Goal: Task Accomplishment & Management: Use online tool/utility

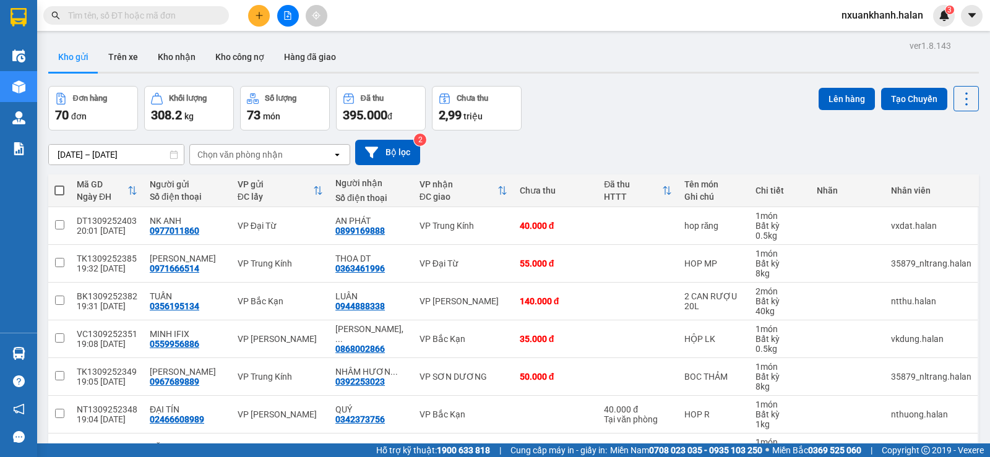
click at [222, 148] on div "Chọn văn phòng nhận" at bounding box center [239, 154] width 85 height 12
type input "dt"
click at [247, 180] on div "VP Đại Từ" at bounding box center [269, 181] width 161 height 22
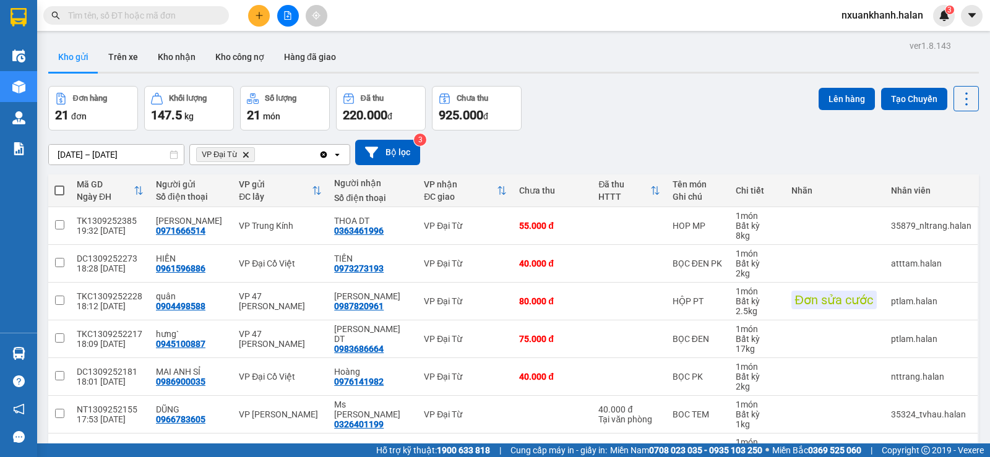
click at [275, 155] on div "VP Đại Từ Delete" at bounding box center [254, 155] width 129 height 20
type input "bt"
click at [268, 177] on div "VP [GEOGRAPHIC_DATA]" at bounding box center [269, 181] width 161 height 22
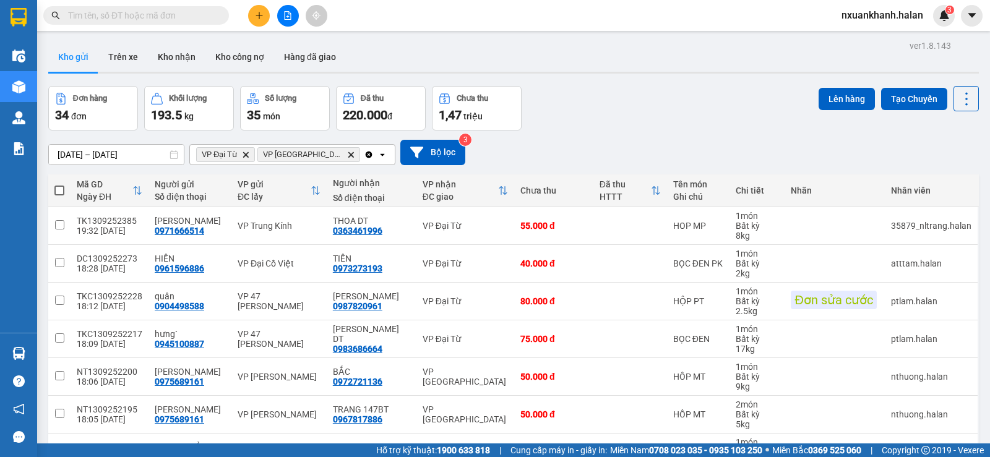
click at [377, 153] on icon "open" at bounding box center [382, 155] width 10 height 10
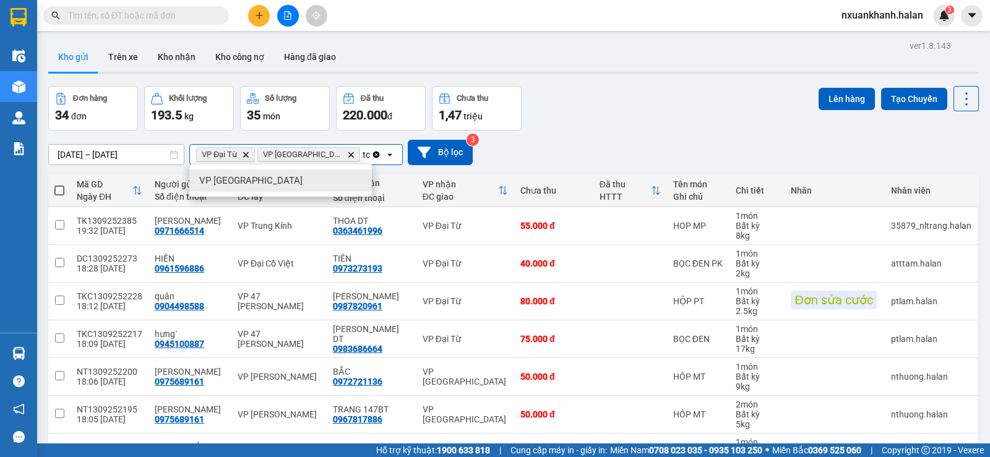
type input "tc"
click at [275, 184] on div "VP [GEOGRAPHIC_DATA]" at bounding box center [280, 181] width 183 height 22
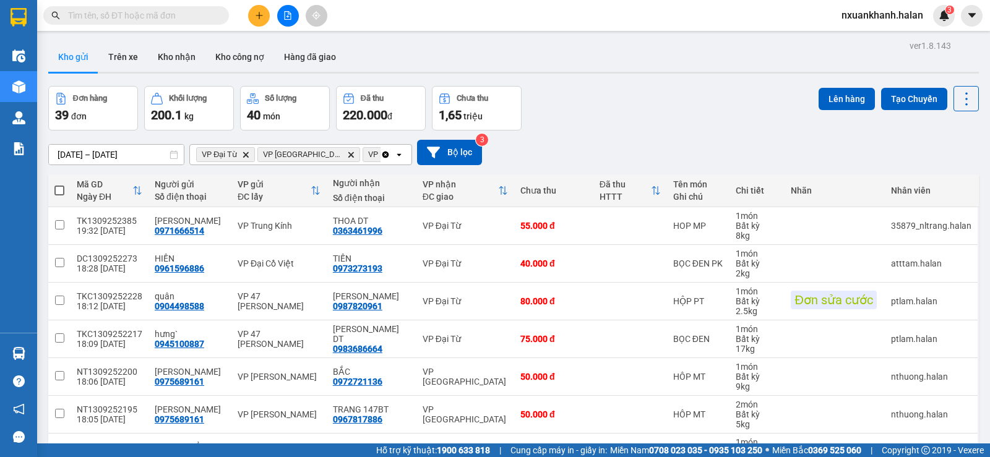
click at [397, 153] on icon "open" at bounding box center [399, 155] width 10 height 10
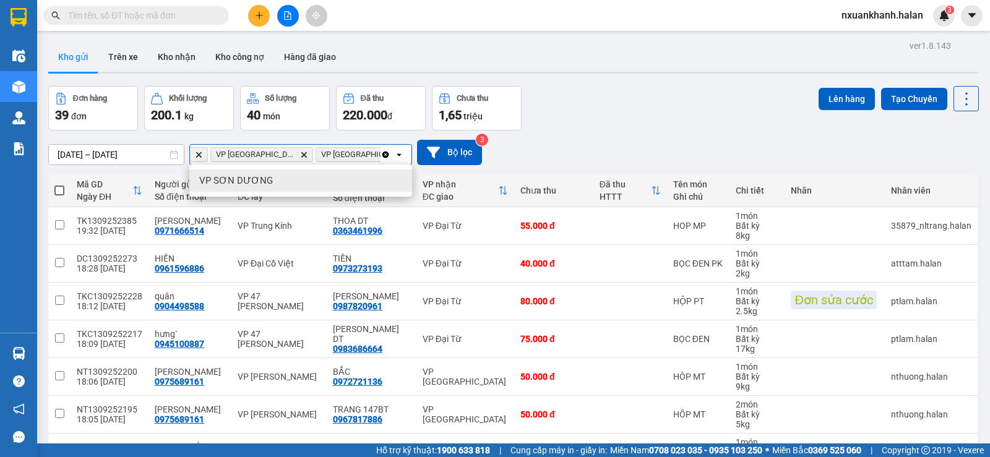
scroll to position [0, 52]
type input "sd"
click at [285, 184] on div "VP SƠN DƯƠNG" at bounding box center [300, 181] width 223 height 22
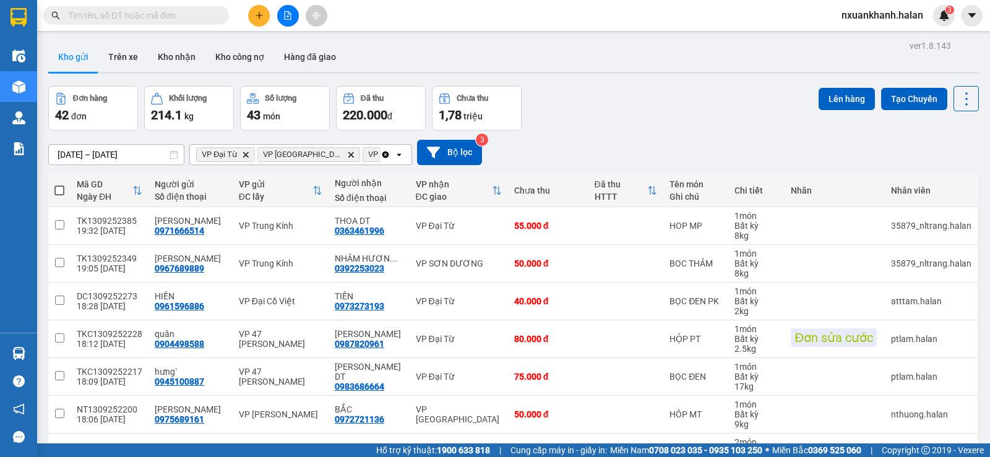
click at [59, 188] on span at bounding box center [59, 191] width 10 height 10
click at [59, 184] on input "checkbox" at bounding box center [59, 184] width 0 height 0
checkbox input "true"
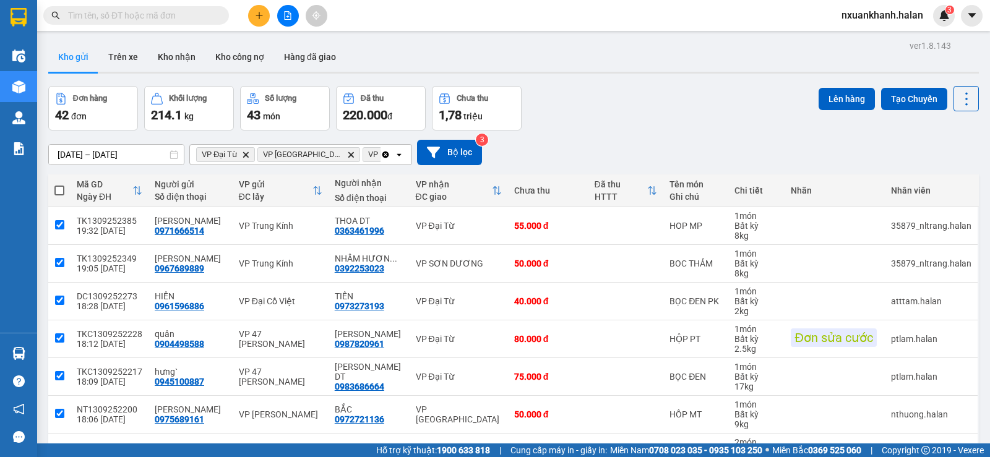
checkbox input "true"
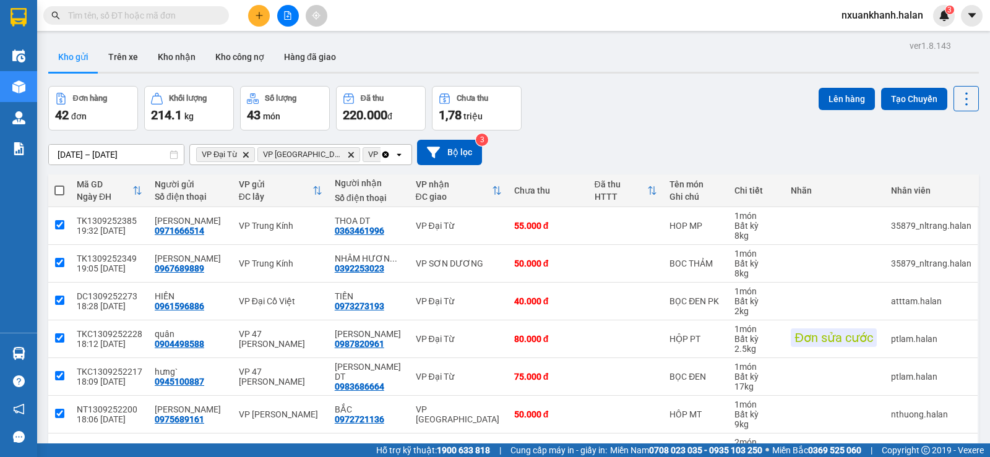
checkbox input "true"
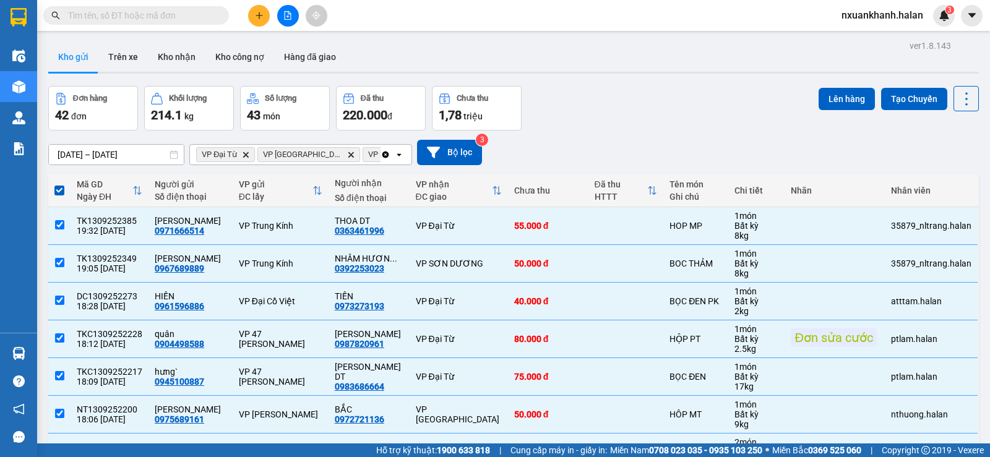
scroll to position [192, 0]
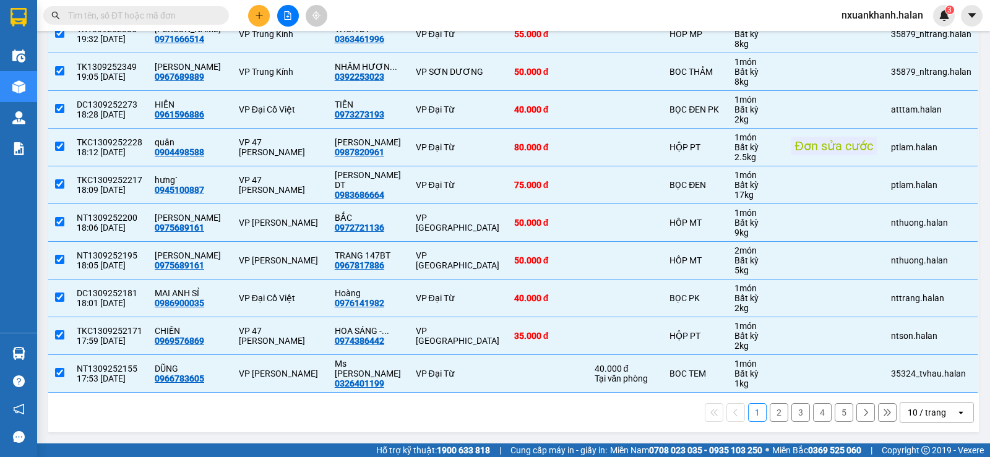
click at [938, 418] on div "10 / trang" at bounding box center [928, 413] width 56 height 20
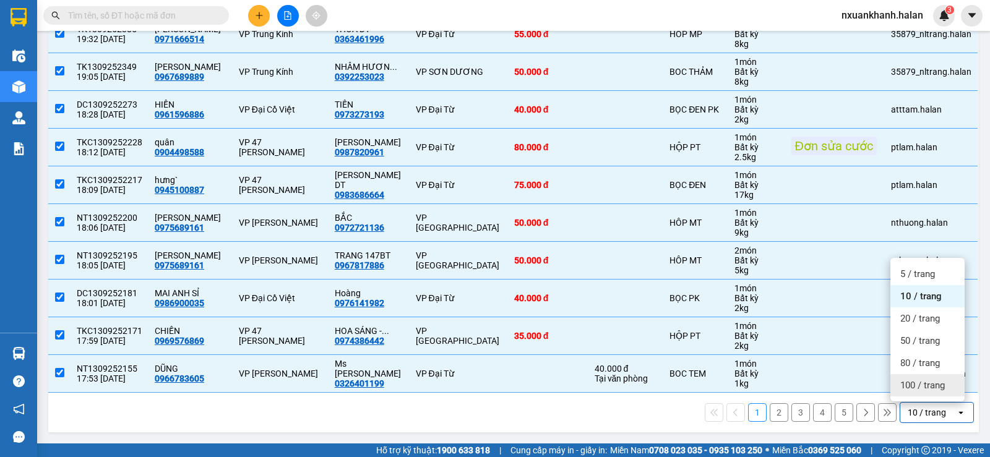
click at [921, 389] on span "100 / trang" at bounding box center [922, 385] width 45 height 12
checkbox input "false"
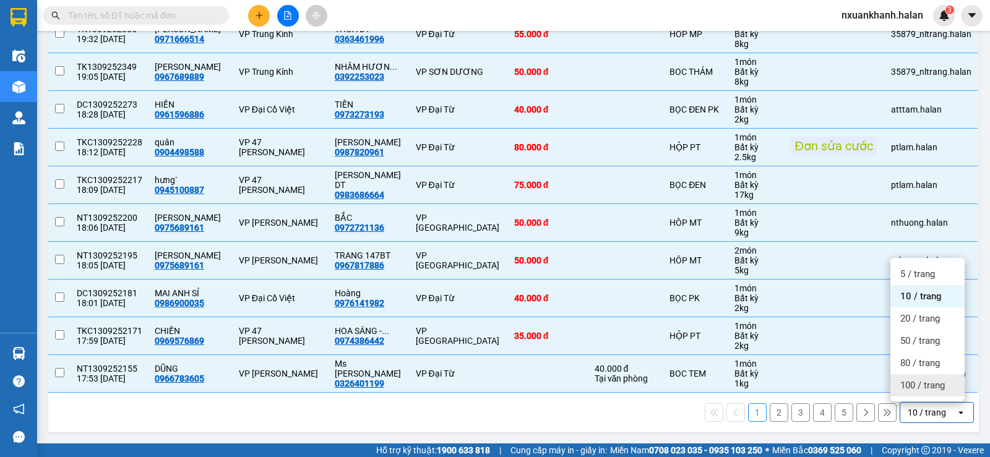
checkbox input "false"
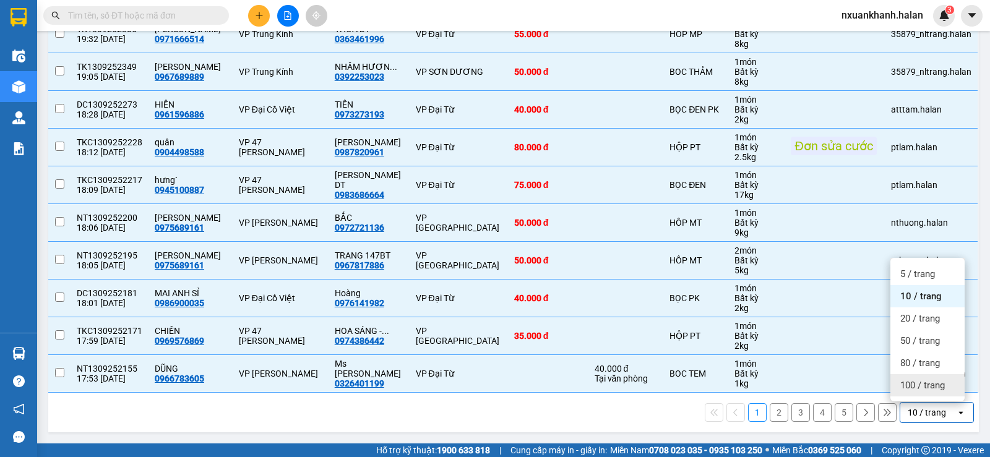
checkbox input "false"
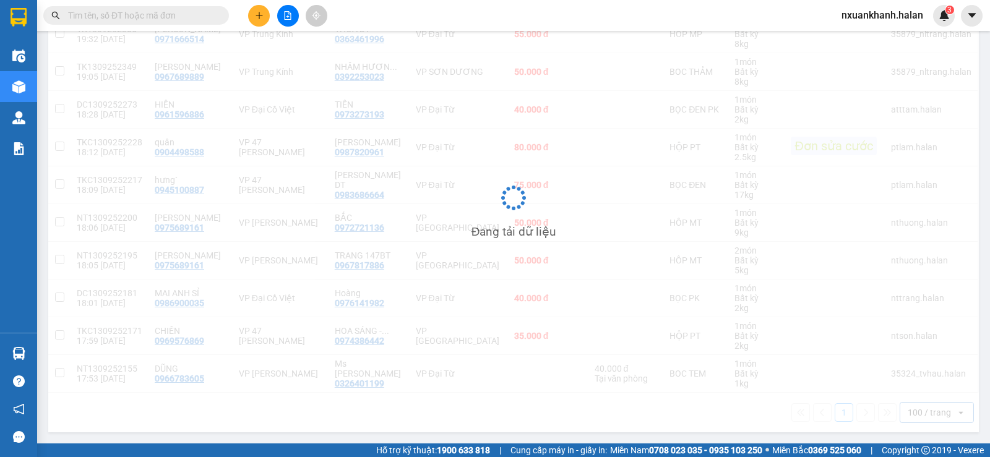
scroll to position [0, 0]
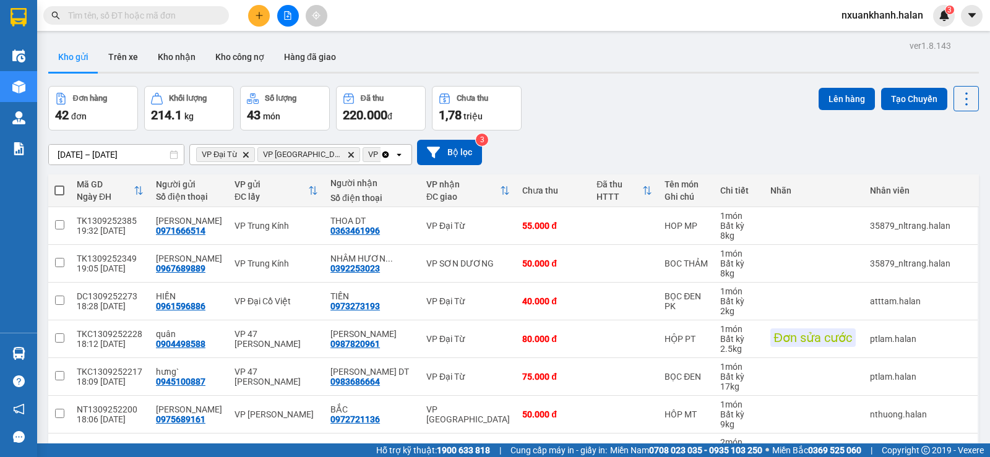
click at [64, 188] on span at bounding box center [59, 191] width 10 height 10
click at [59, 184] on input "checkbox" at bounding box center [59, 184] width 0 height 0
checkbox input "true"
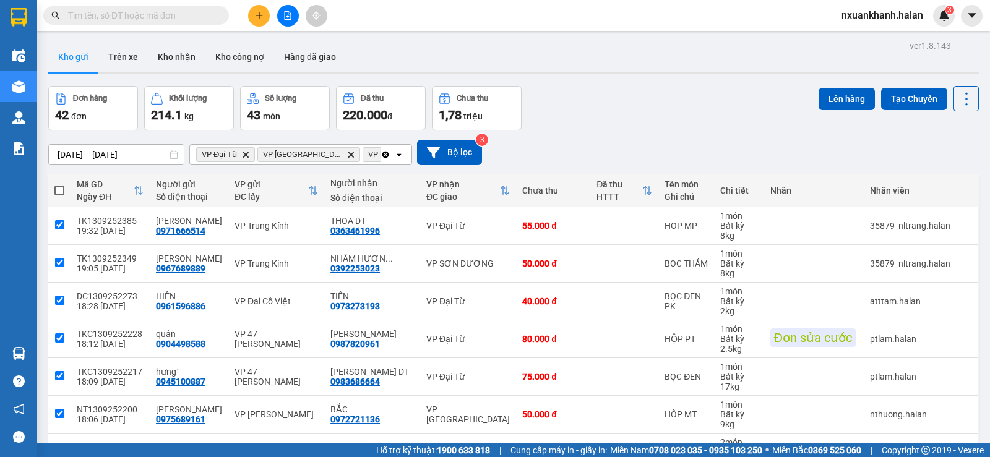
checkbox input "true"
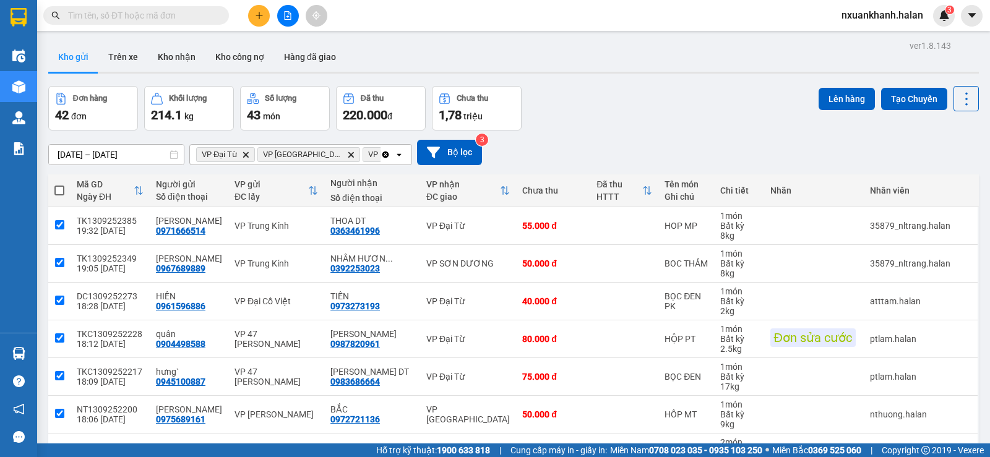
checkbox input "true"
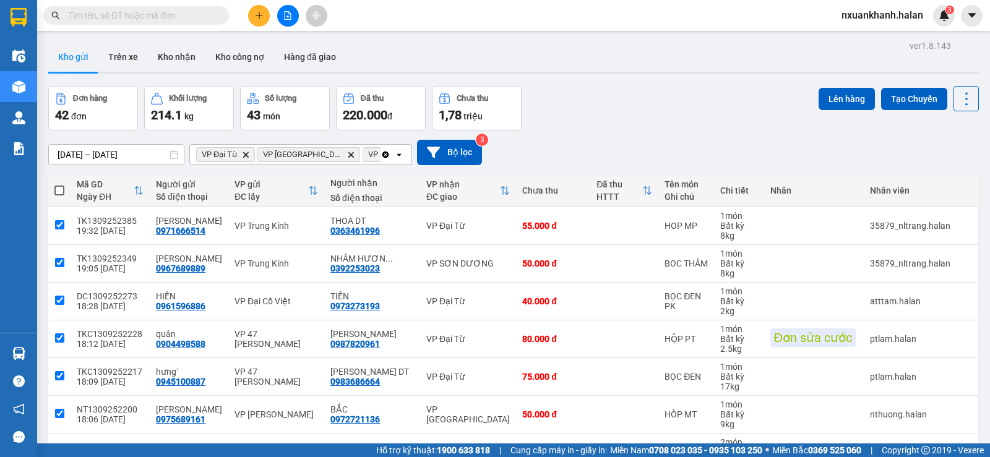
checkbox input "true"
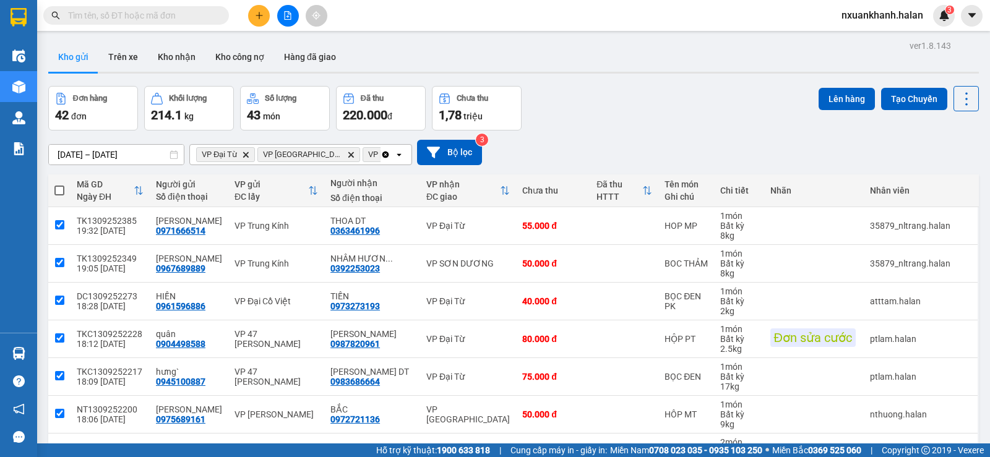
checkbox input "true"
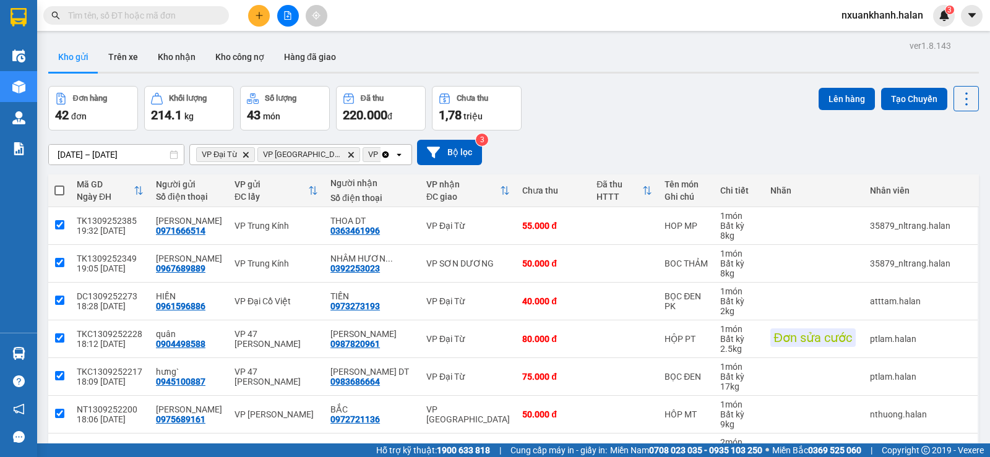
checkbox input "true"
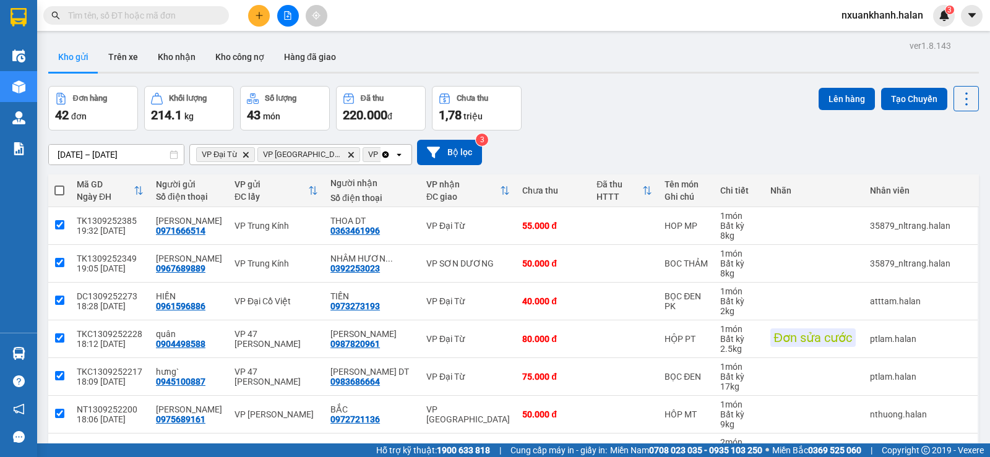
checkbox input "true"
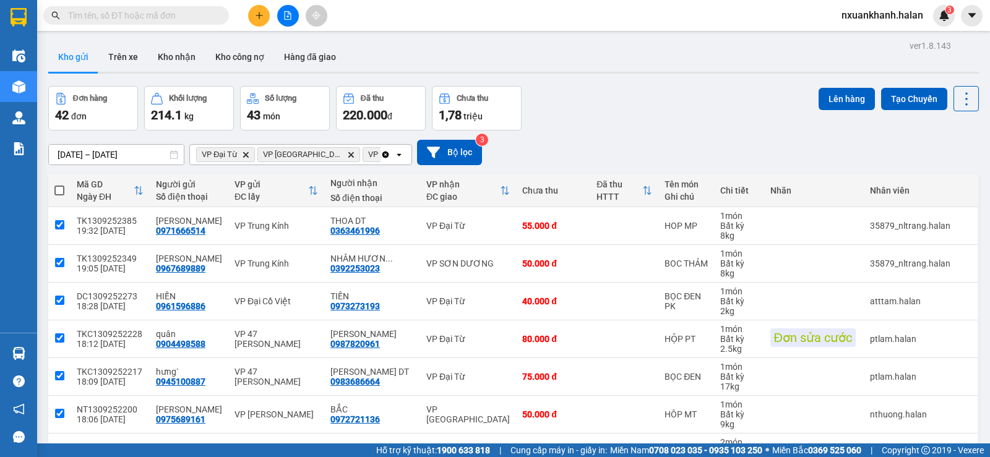
checkbox input "true"
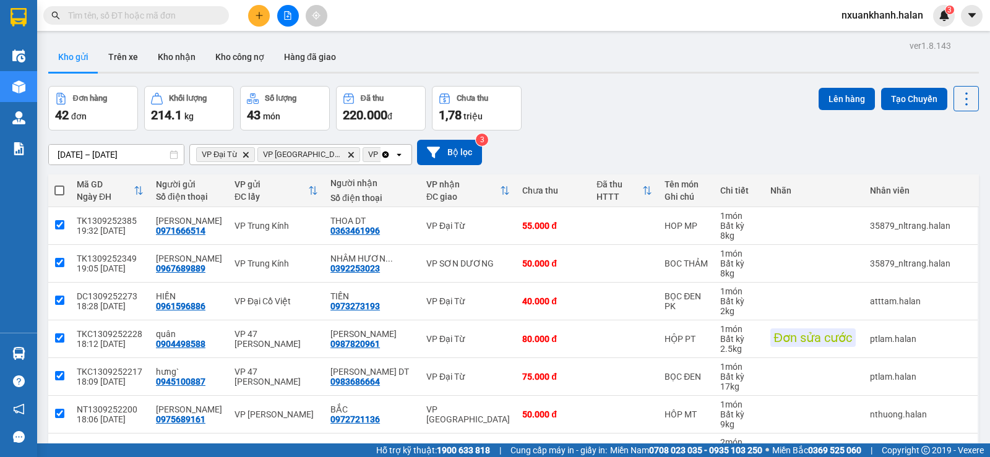
checkbox input "true"
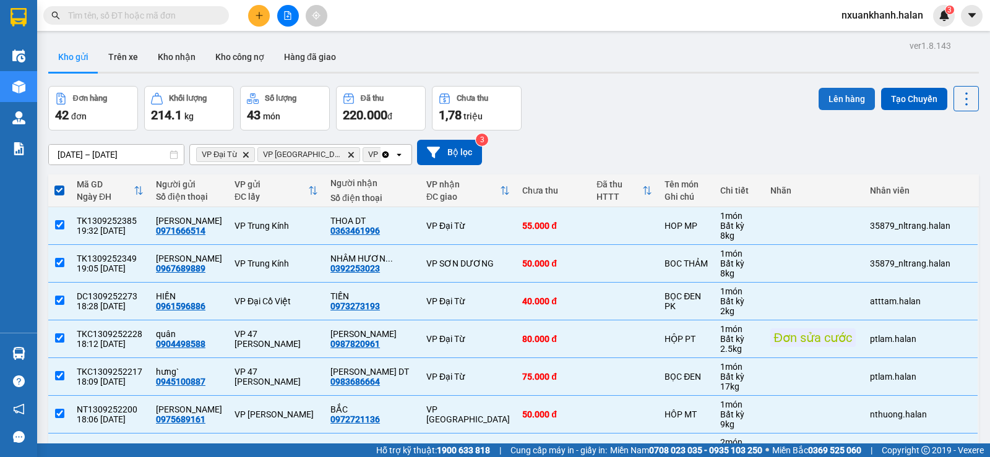
click at [819, 91] on button "Lên hàng" at bounding box center [847, 99] width 56 height 22
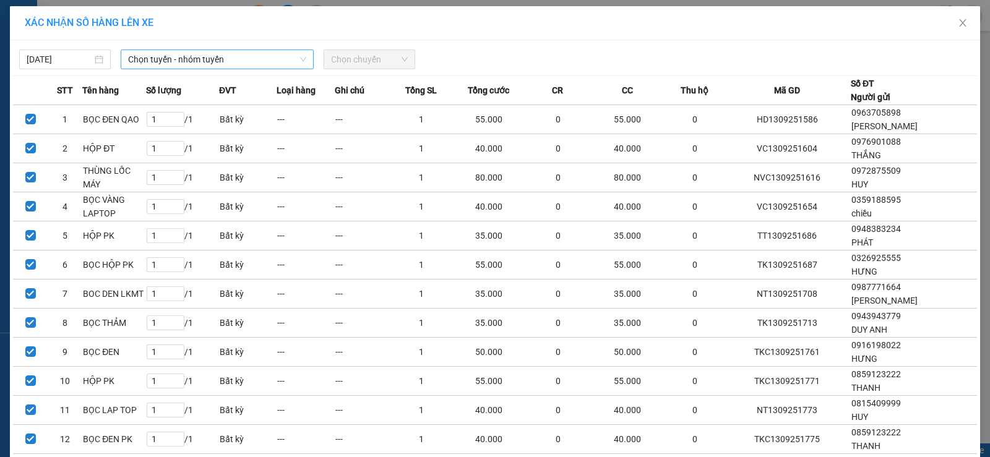
click at [249, 62] on span "Chọn tuyến - nhóm tuyến" at bounding box center [217, 59] width 178 height 19
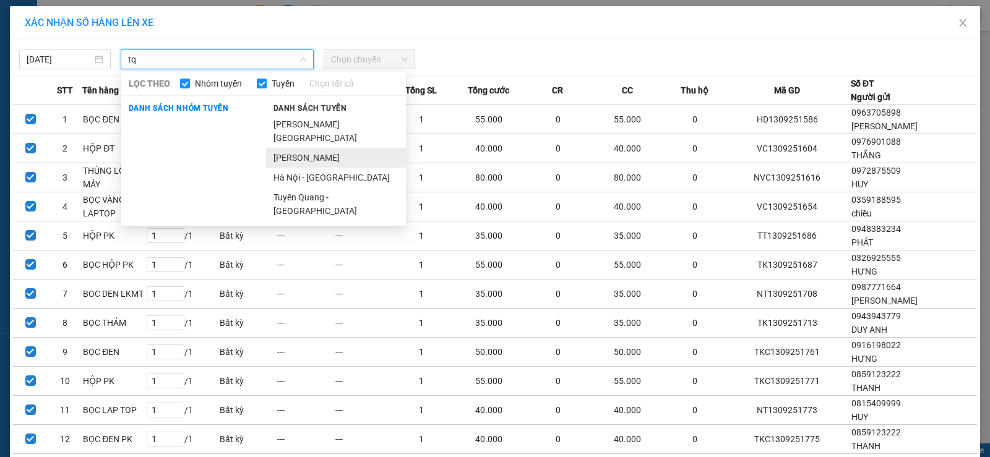
type input "tq"
click at [306, 148] on li "[PERSON_NAME]" at bounding box center [336, 158] width 140 height 20
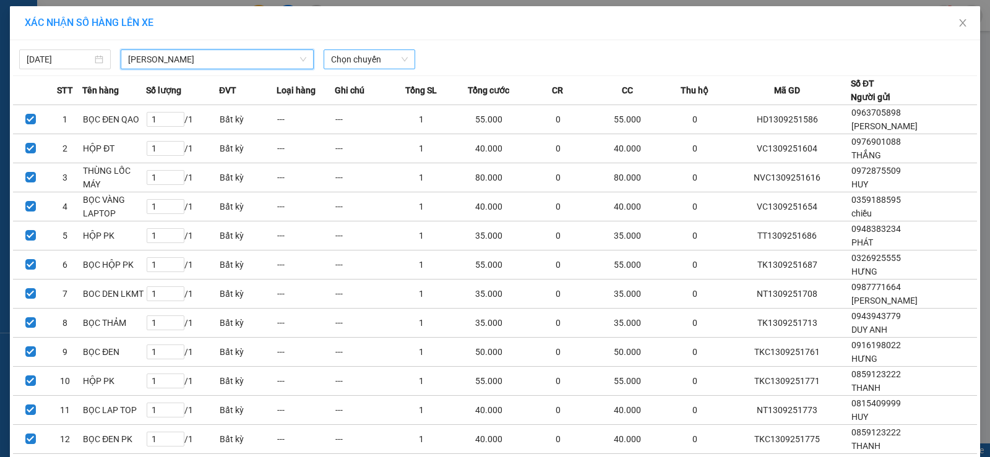
click at [356, 60] on span "Chọn chuyến" at bounding box center [369, 59] width 77 height 19
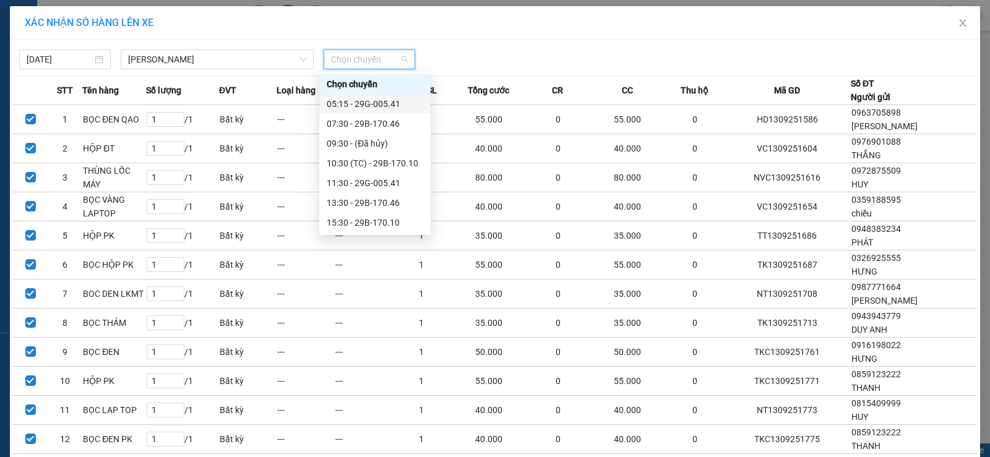
click at [355, 97] on div "05:15 - 29G-005.41" at bounding box center [374, 104] width 111 height 20
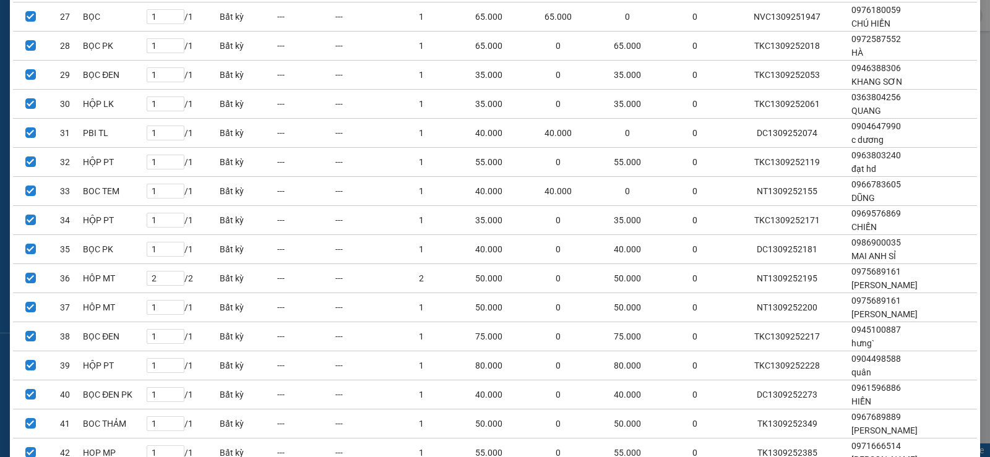
scroll to position [974, 0]
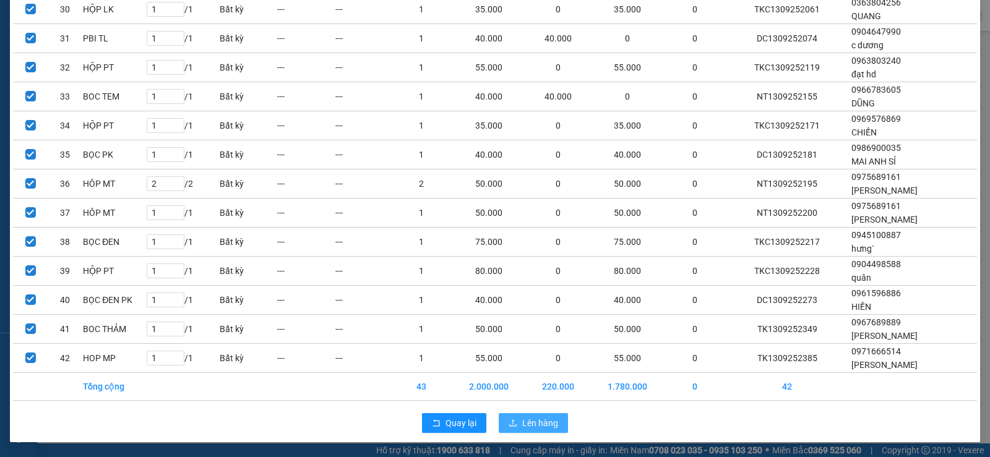
click at [530, 421] on span "Lên hàng" at bounding box center [540, 423] width 36 height 14
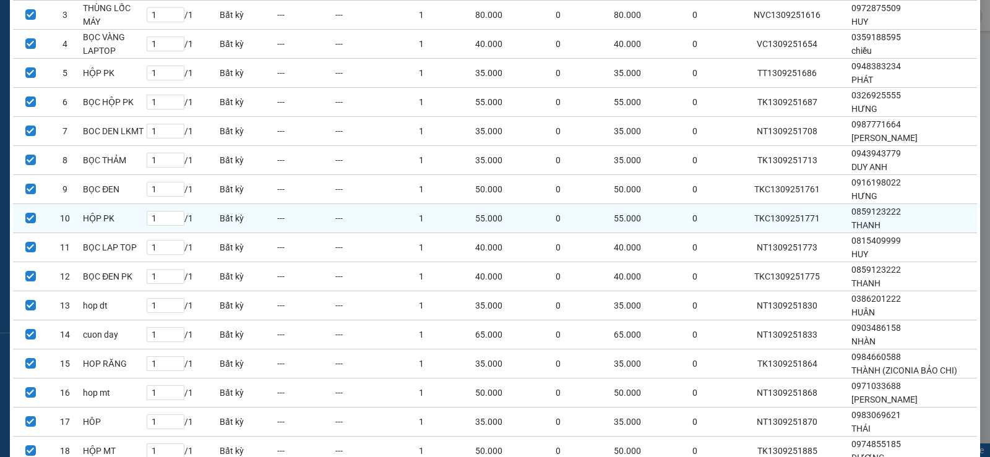
scroll to position [0, 0]
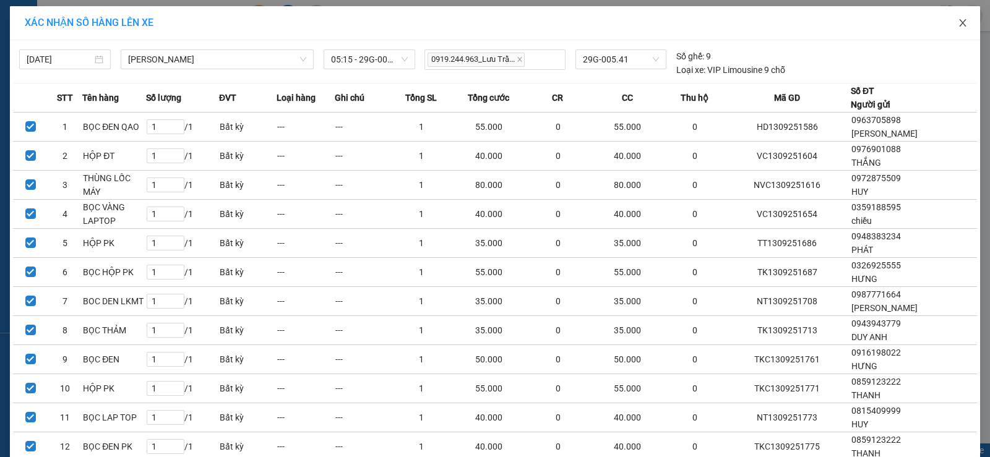
click at [959, 21] on icon "close" at bounding box center [962, 22] width 7 height 7
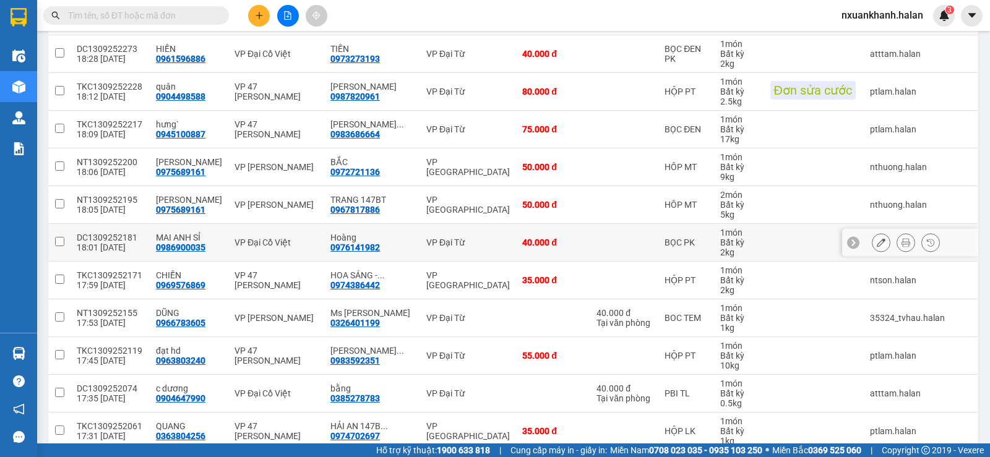
scroll to position [433, 0]
